Goal: Task Accomplishment & Management: Manage account settings

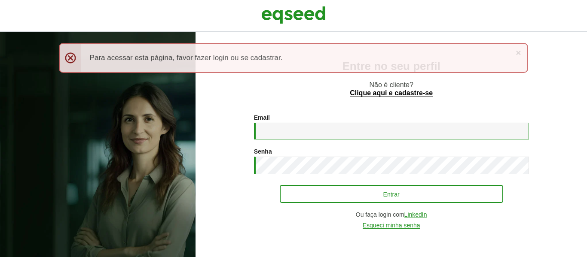
type input "**********"
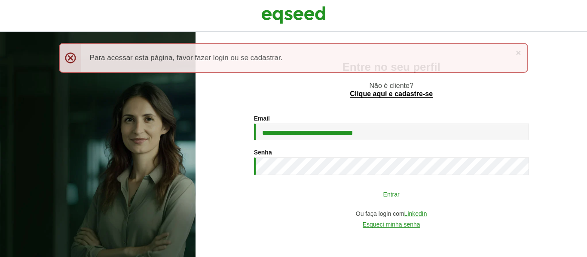
click at [419, 200] on button "Entrar" at bounding box center [391, 194] width 223 height 16
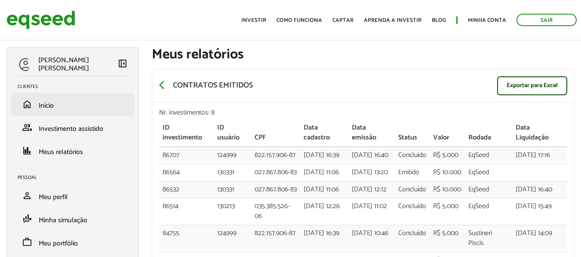
click at [49, 95] on li "home Início" at bounding box center [72, 104] width 123 height 23
click at [60, 110] on li "home Início" at bounding box center [72, 104] width 123 height 23
click at [46, 105] on span "Início" at bounding box center [46, 106] width 15 height 12
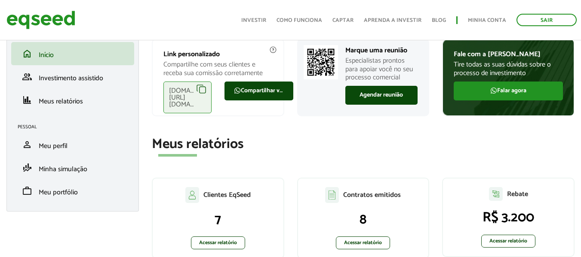
scroll to position [129, 0]
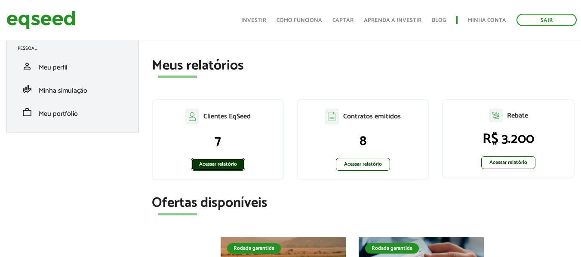
click at [233, 165] on link "Acessar relatório" at bounding box center [218, 164] width 54 height 13
